Goal: Task Accomplishment & Management: Use online tool/utility

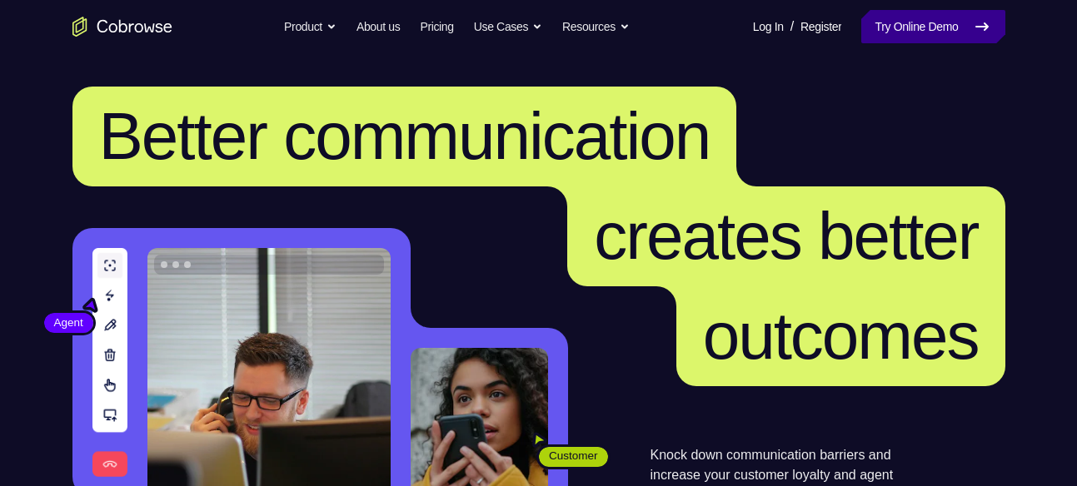
click at [927, 36] on link "Try Online Demo" at bounding box center [932, 26] width 143 height 33
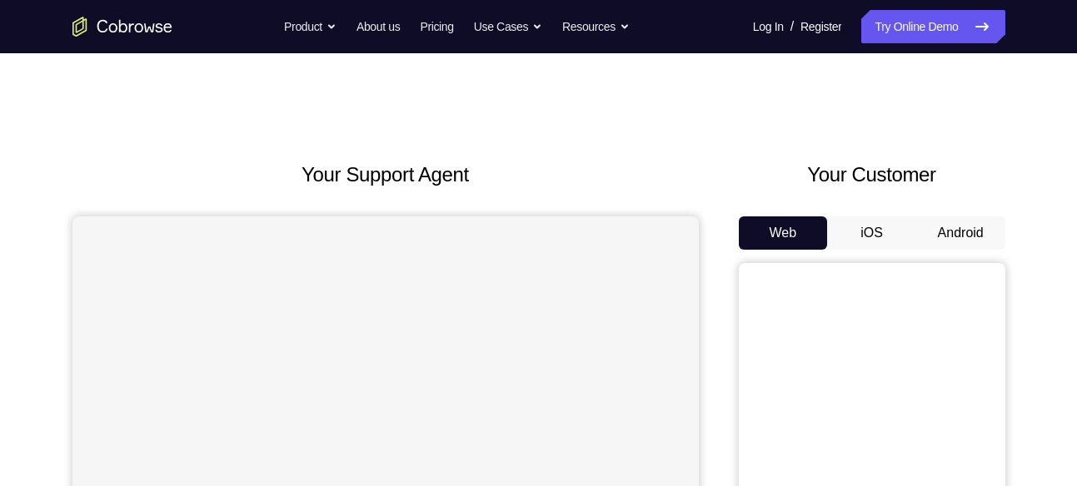
click at [970, 229] on button "Android" at bounding box center [960, 233] width 89 height 33
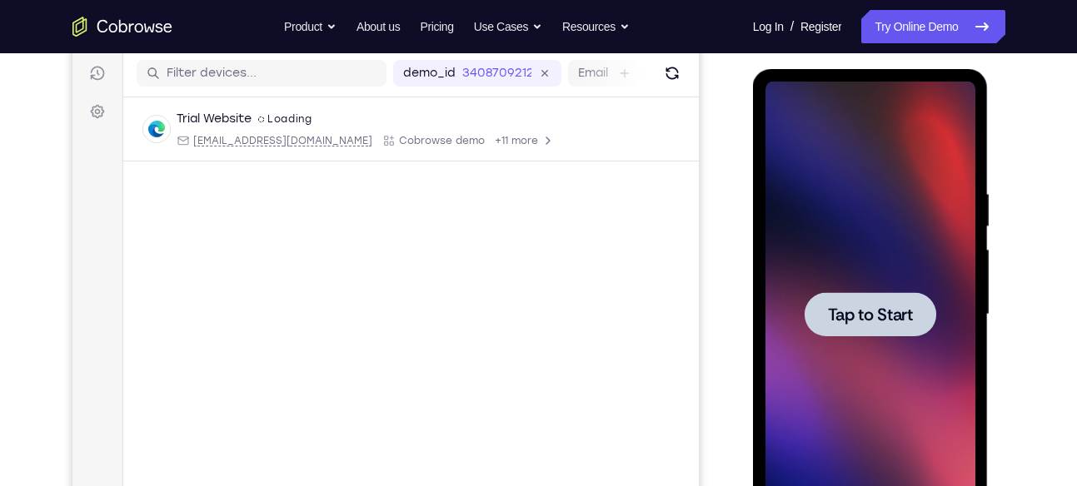
click at [890, 357] on div at bounding box center [870, 315] width 210 height 466
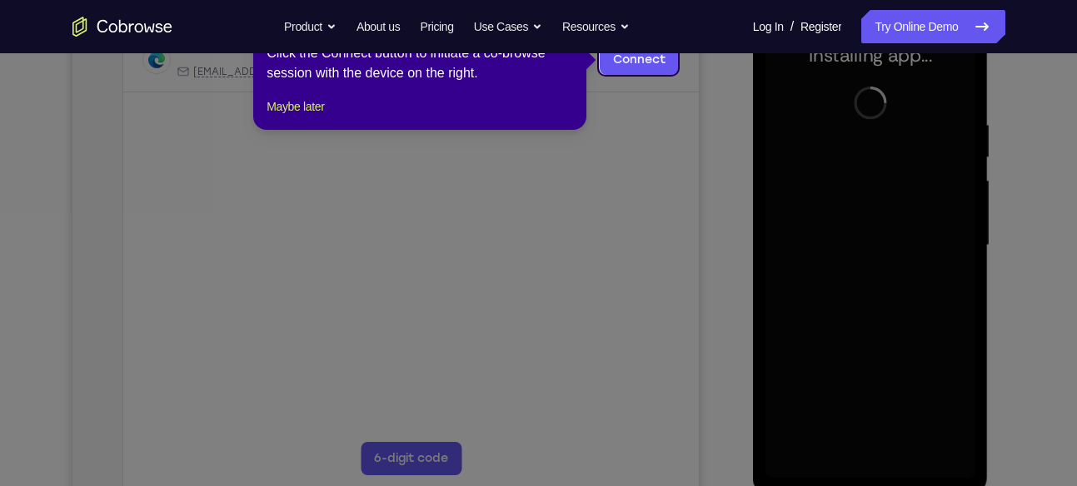
scroll to position [278, 0]
click at [302, 117] on button "Maybe later" at bounding box center [295, 107] width 57 height 20
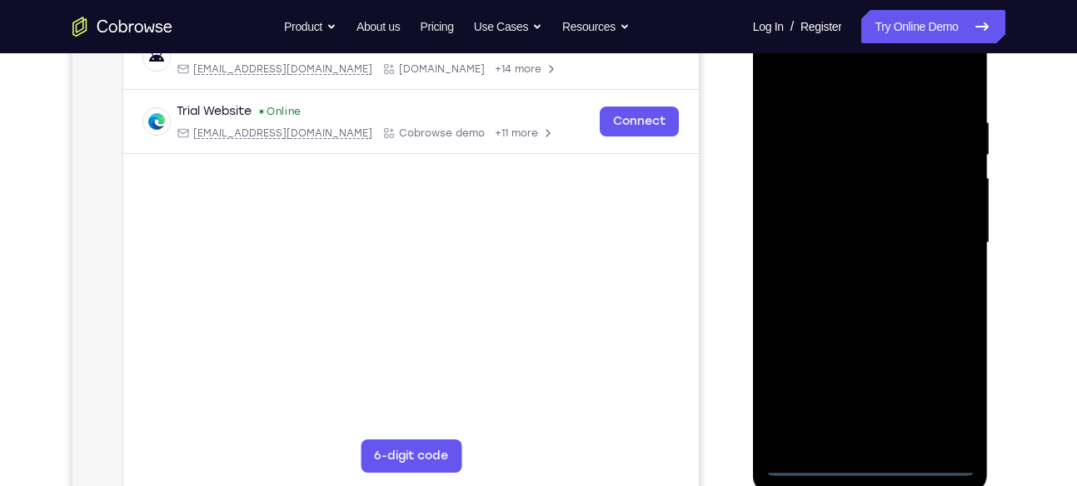
click at [874, 461] on div at bounding box center [870, 243] width 210 height 466
click at [940, 377] on div at bounding box center [870, 243] width 210 height 466
click at [849, 73] on div at bounding box center [870, 243] width 210 height 466
click at [943, 239] on div at bounding box center [870, 243] width 210 height 466
click at [893, 436] on div at bounding box center [870, 243] width 210 height 466
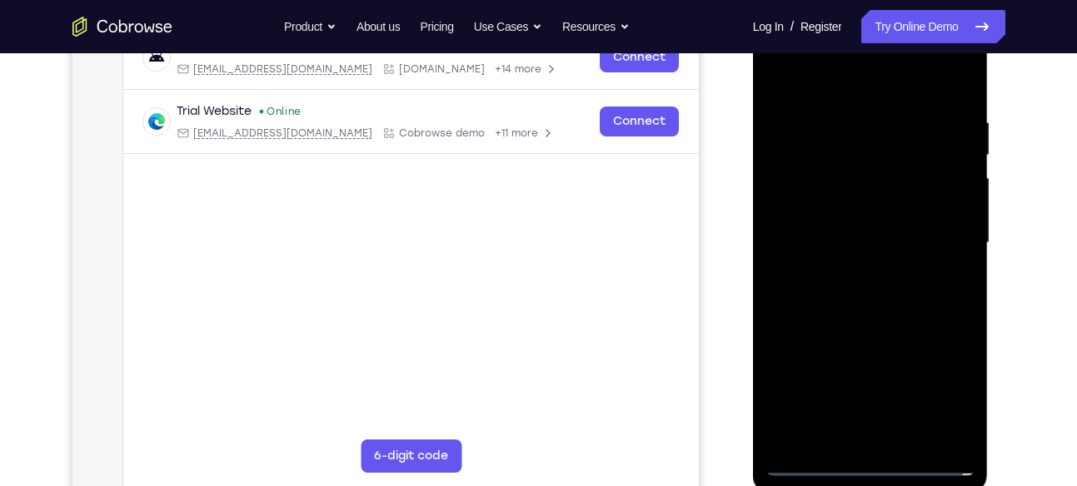
click at [845, 200] on div at bounding box center [870, 243] width 210 height 466
click at [852, 232] on div at bounding box center [870, 243] width 210 height 466
click at [934, 273] on div at bounding box center [870, 243] width 210 height 466
click at [875, 199] on div at bounding box center [870, 243] width 210 height 466
click at [913, 440] on div at bounding box center [870, 243] width 210 height 466
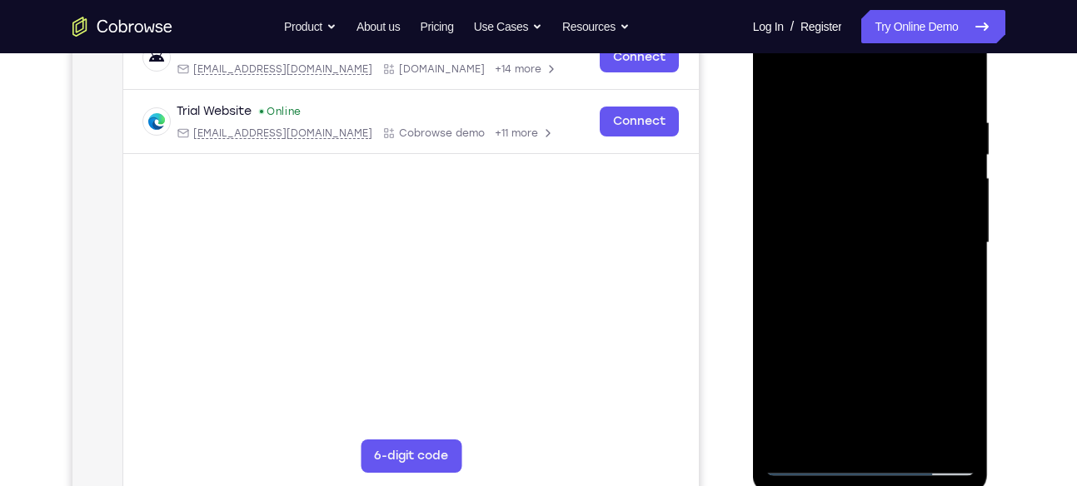
click at [870, 331] on div at bounding box center [870, 243] width 210 height 466
click at [823, 89] on div at bounding box center [870, 243] width 210 height 466
click at [833, 191] on div at bounding box center [870, 243] width 210 height 466
click at [776, 74] on div at bounding box center [870, 243] width 210 height 466
click at [810, 461] on div at bounding box center [870, 243] width 210 height 466
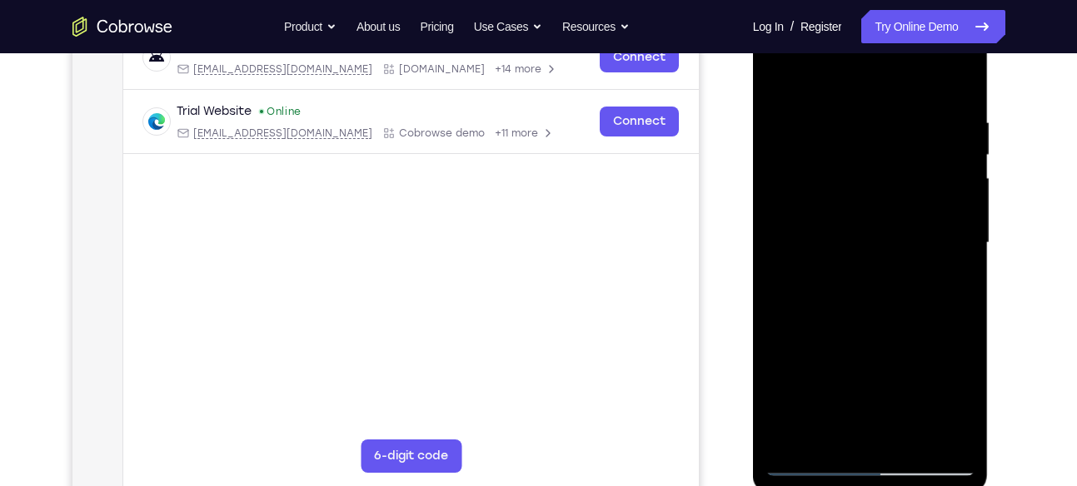
click at [810, 461] on div at bounding box center [870, 243] width 210 height 466
click at [844, 103] on div at bounding box center [870, 243] width 210 height 466
click at [769, 242] on div at bounding box center [870, 243] width 210 height 466
click at [790, 84] on div at bounding box center [870, 243] width 210 height 466
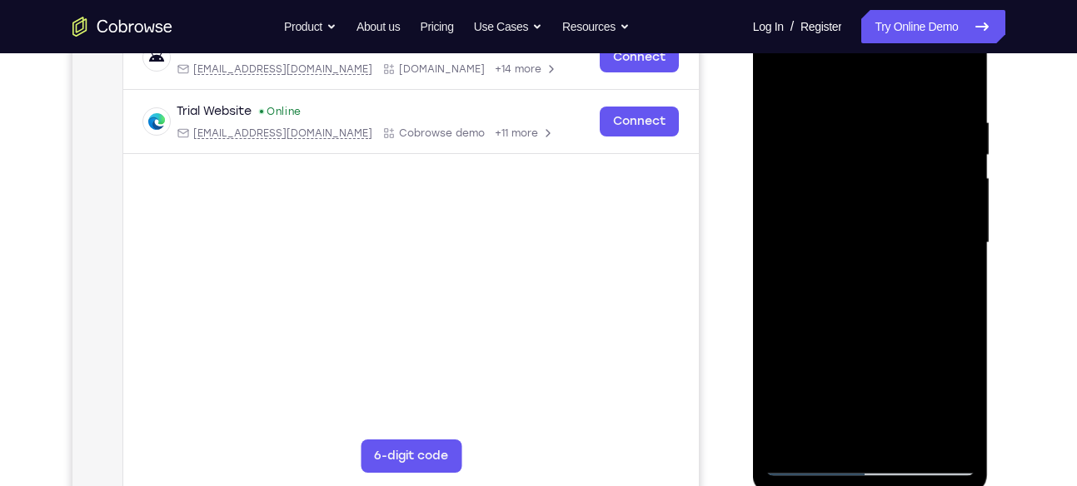
click at [798, 239] on div at bounding box center [870, 243] width 210 height 466
click at [953, 227] on div at bounding box center [870, 243] width 210 height 466
click at [778, 74] on div at bounding box center [870, 243] width 210 height 466
click at [956, 239] on div at bounding box center [870, 243] width 210 height 466
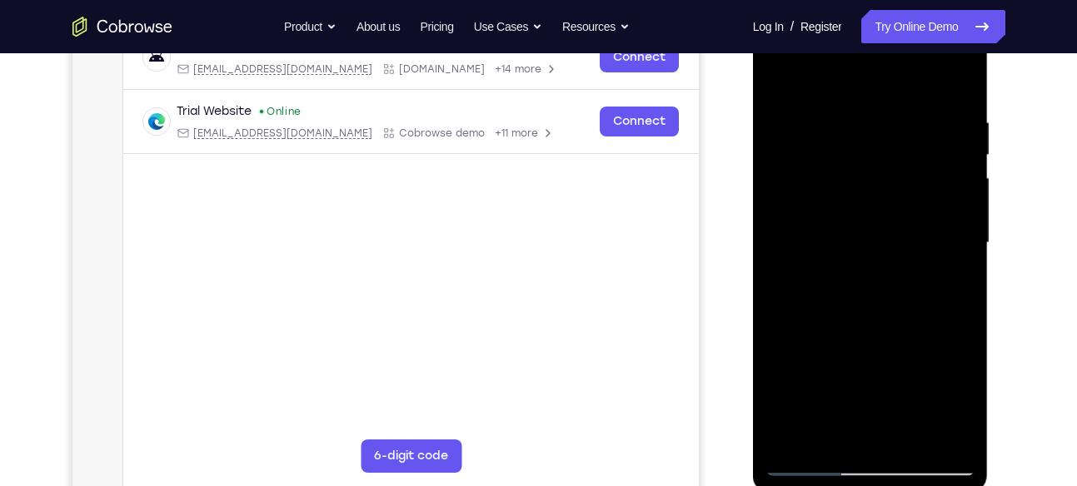
click at [956, 239] on div at bounding box center [870, 243] width 210 height 466
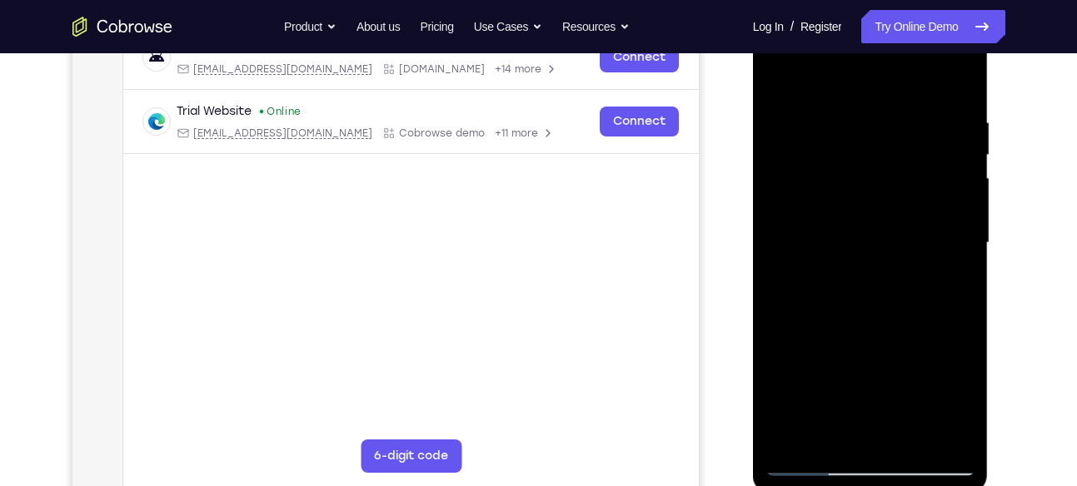
click at [956, 239] on div at bounding box center [870, 243] width 210 height 466
click at [952, 79] on div at bounding box center [870, 243] width 210 height 466
drag, startPoint x: 870, startPoint y: 357, endPoint x: 868, endPoint y: 212, distance: 144.9
click at [868, 212] on div at bounding box center [870, 243] width 210 height 466
drag, startPoint x: 854, startPoint y: 351, endPoint x: 844, endPoint y: 234, distance: 117.0
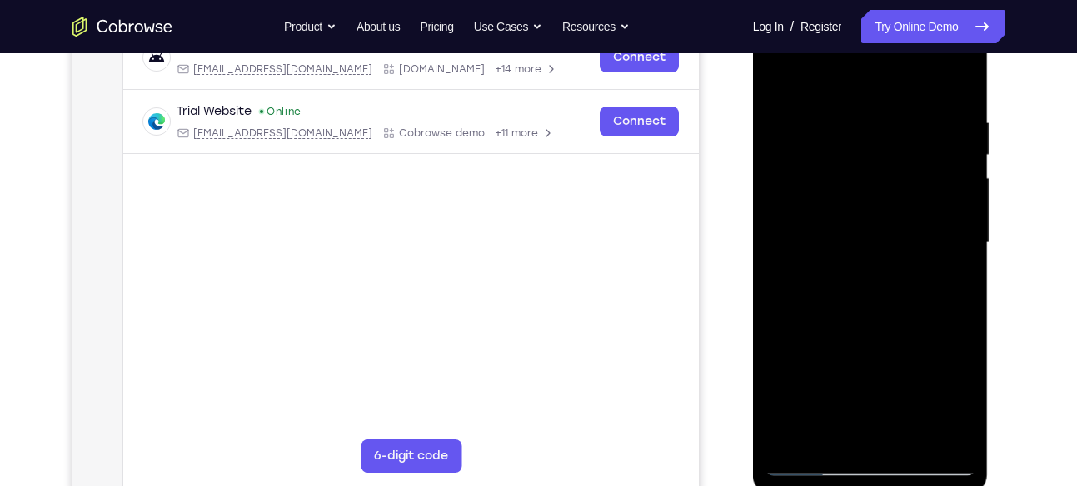
click at [844, 234] on div at bounding box center [870, 243] width 210 height 466
drag, startPoint x: 869, startPoint y: 329, endPoint x: 854, endPoint y: 146, distance: 183.9
click at [854, 146] on div at bounding box center [870, 243] width 210 height 466
drag, startPoint x: 856, startPoint y: 366, endPoint x: 845, endPoint y: 170, distance: 196.9
click at [845, 170] on div at bounding box center [870, 243] width 210 height 466
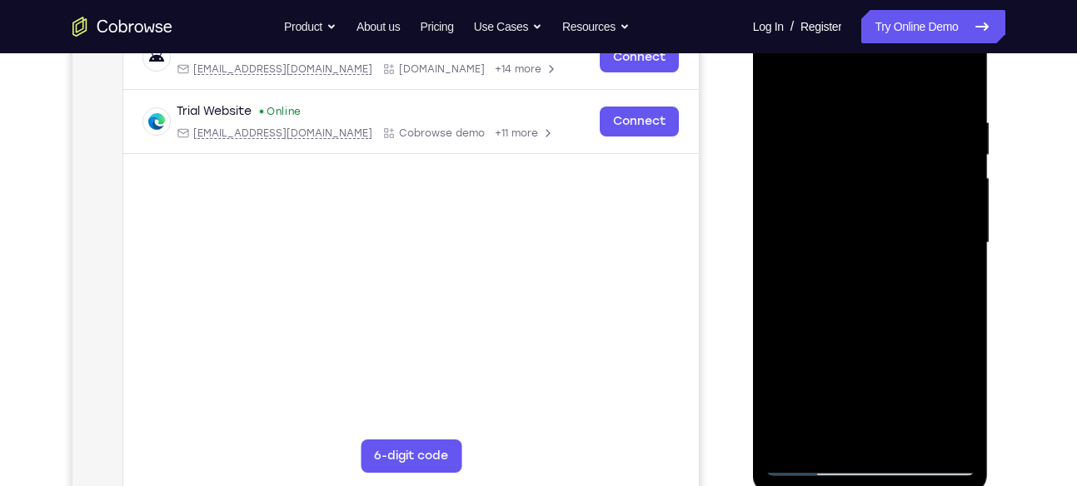
drag, startPoint x: 888, startPoint y: 334, endPoint x: 870, endPoint y: 143, distance: 191.6
click at [870, 143] on div at bounding box center [870, 243] width 210 height 466
drag, startPoint x: 876, startPoint y: 93, endPoint x: 873, endPoint y: 328, distance: 234.9
click at [873, 328] on div at bounding box center [870, 243] width 210 height 466
drag, startPoint x: 879, startPoint y: 108, endPoint x: 890, endPoint y: 318, distance: 210.2
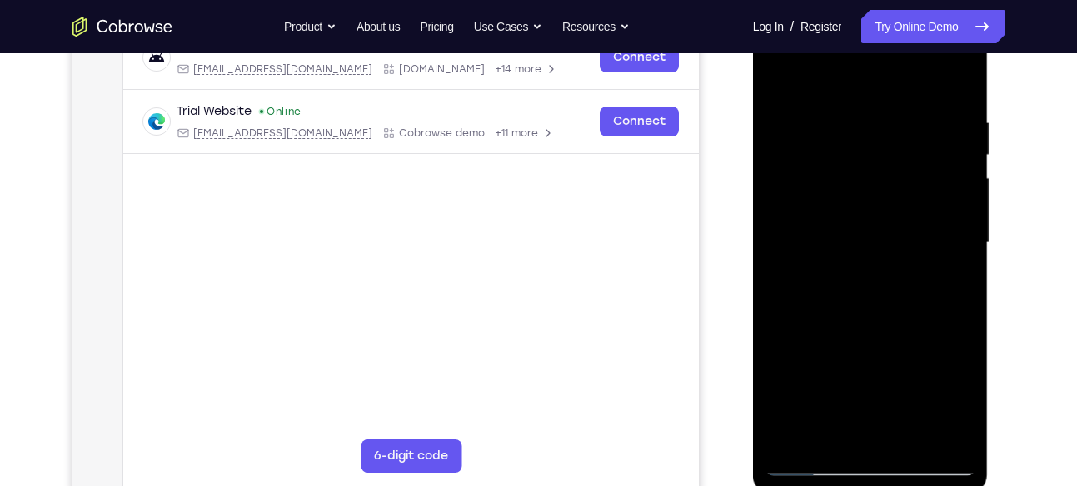
click at [890, 318] on div at bounding box center [870, 243] width 210 height 466
drag, startPoint x: 868, startPoint y: 149, endPoint x: 864, endPoint y: 338, distance: 189.1
click at [864, 338] on div at bounding box center [870, 243] width 210 height 466
drag, startPoint x: 848, startPoint y: 135, endPoint x: 864, endPoint y: 296, distance: 161.5
click at [864, 296] on div at bounding box center [870, 243] width 210 height 466
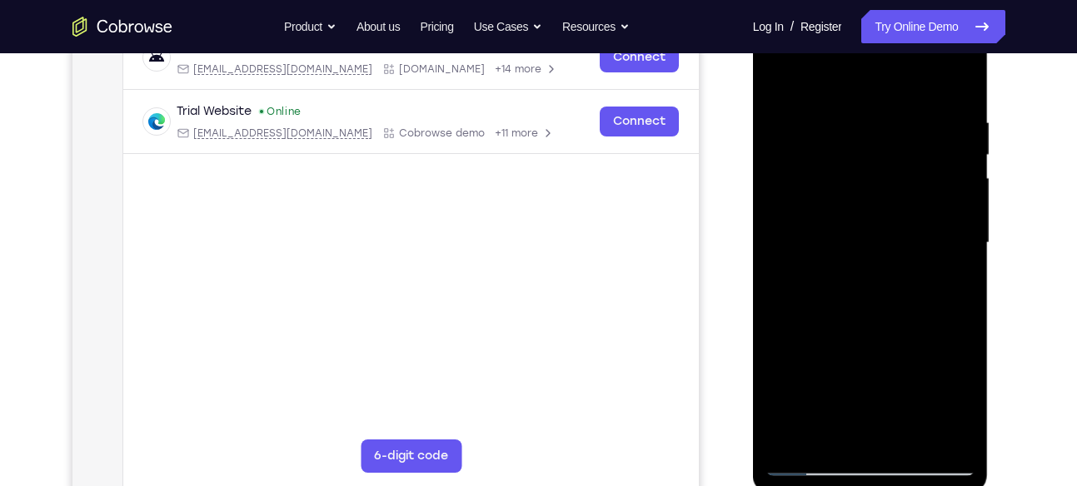
drag, startPoint x: 941, startPoint y: 119, endPoint x: 767, endPoint y: 141, distance: 175.4
click at [767, 141] on div at bounding box center [870, 243] width 210 height 466
drag, startPoint x: 860, startPoint y: 115, endPoint x: 945, endPoint y: 97, distance: 86.1
click at [945, 97] on div at bounding box center [870, 243] width 210 height 466
drag, startPoint x: 823, startPoint y: 120, endPoint x: 907, endPoint y: 119, distance: 84.1
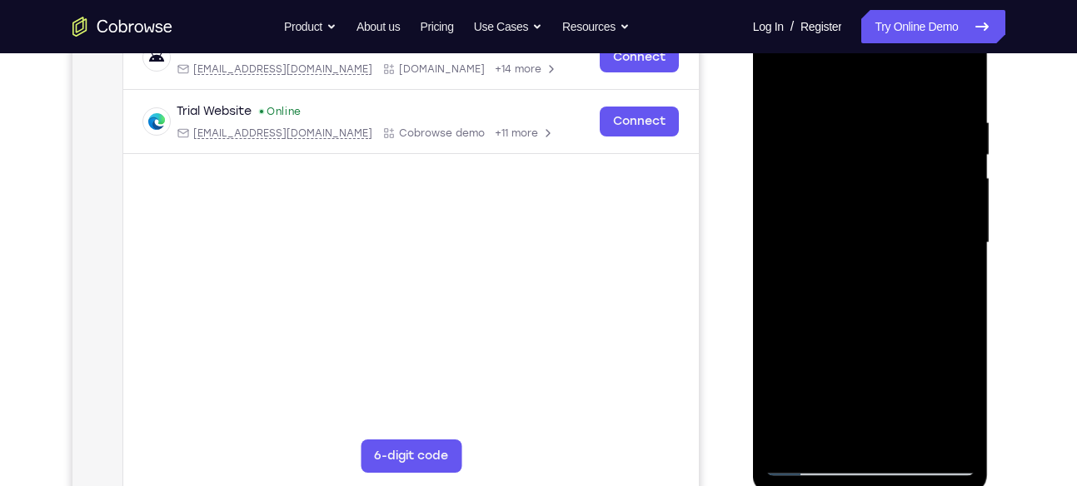
click at [907, 119] on div at bounding box center [870, 243] width 210 height 466
drag, startPoint x: 808, startPoint y: 117, endPoint x: 917, endPoint y: 118, distance: 109.1
click at [917, 118] on div at bounding box center [870, 243] width 210 height 466
drag, startPoint x: 823, startPoint y: 112, endPoint x: 925, endPoint y: 108, distance: 101.7
click at [925, 108] on div at bounding box center [870, 243] width 210 height 466
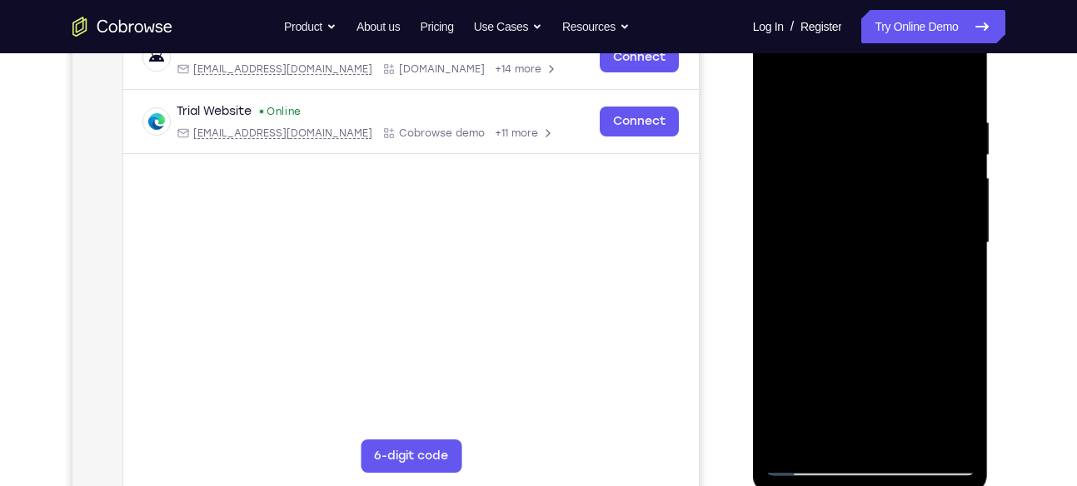
click at [903, 435] on div at bounding box center [870, 243] width 210 height 466
click at [808, 458] on div at bounding box center [870, 243] width 210 height 466
click at [836, 436] on div at bounding box center [870, 243] width 210 height 466
click at [870, 441] on div at bounding box center [870, 243] width 210 height 466
drag, startPoint x: 850, startPoint y: 340, endPoint x: 817, endPoint y: 99, distance: 243.0
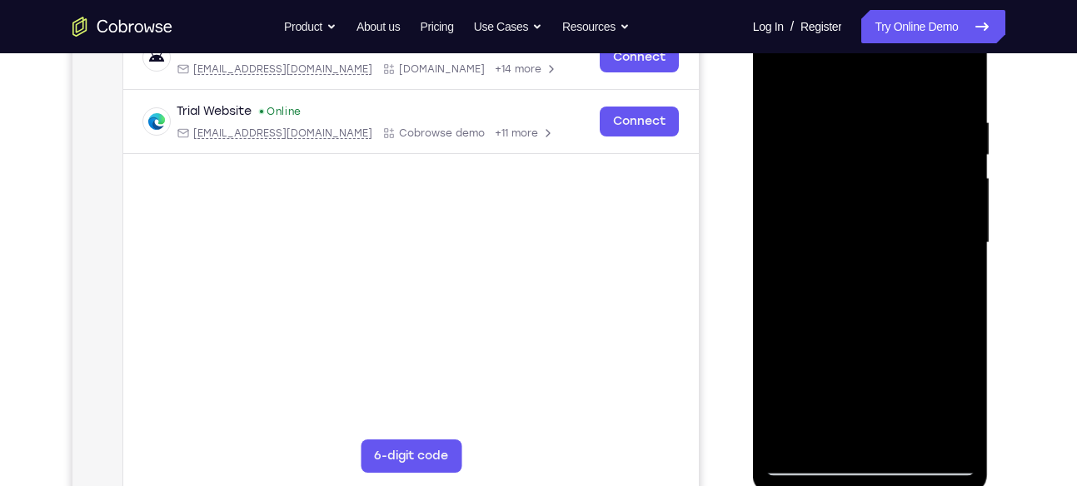
click at [817, 99] on div at bounding box center [870, 243] width 210 height 466
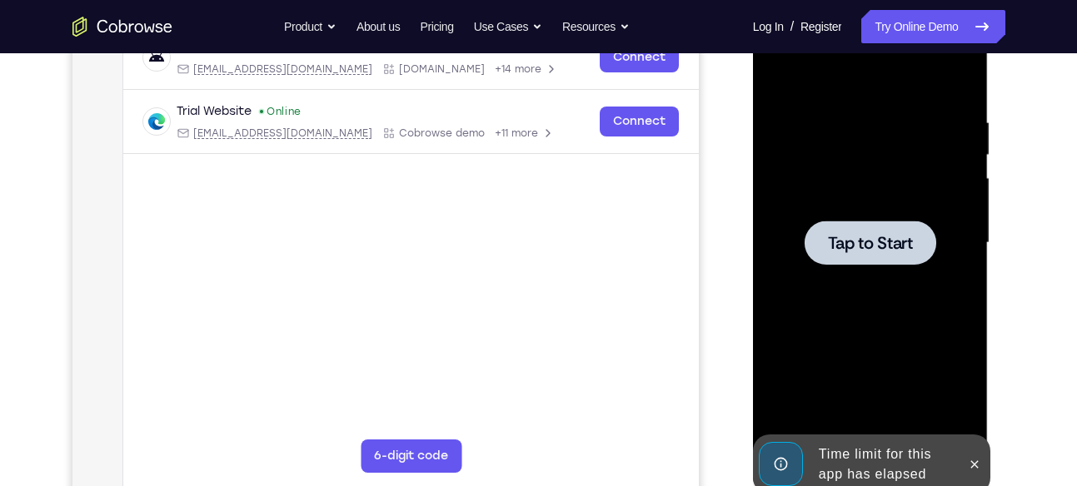
click at [865, 322] on div at bounding box center [870, 243] width 210 height 466
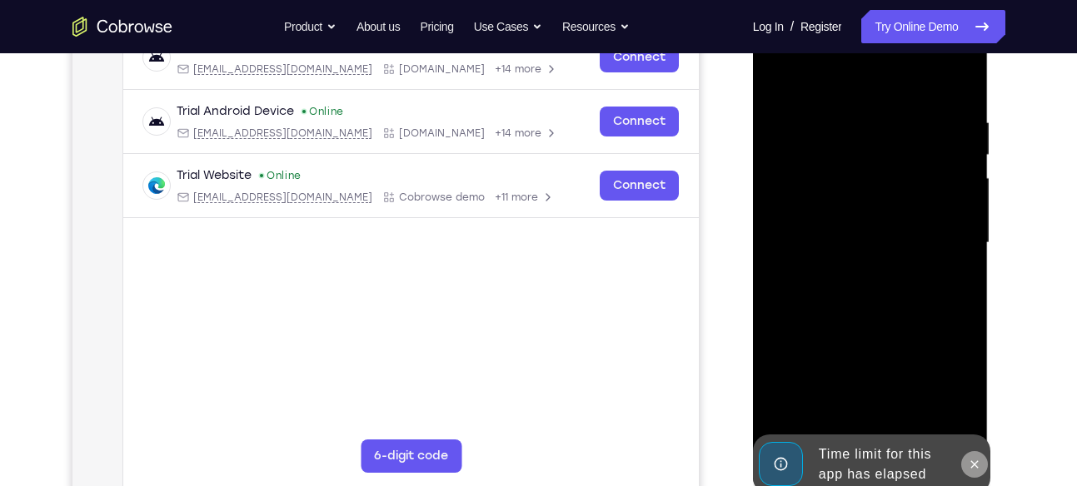
click at [974, 462] on icon at bounding box center [974, 464] width 7 height 7
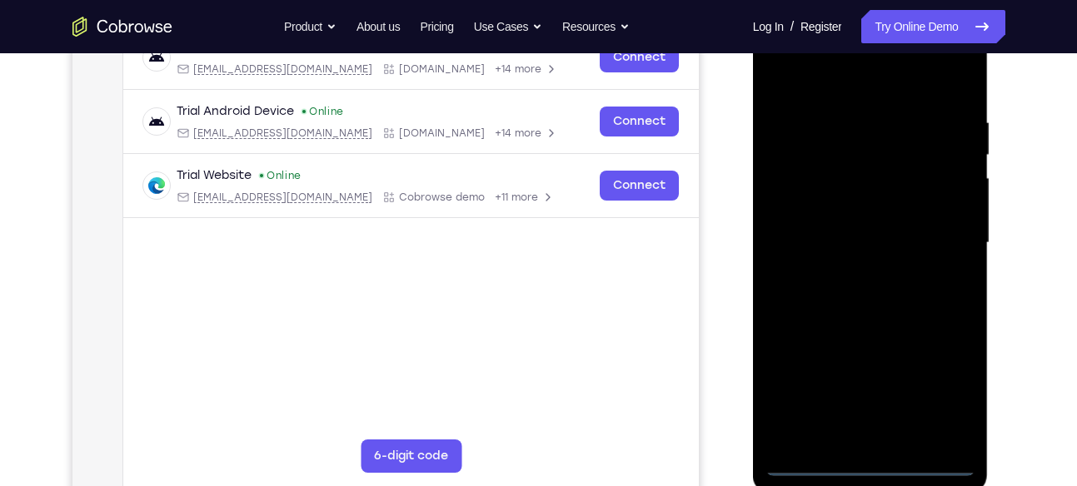
click at [871, 460] on div at bounding box center [870, 243] width 210 height 466
